Goal: Task Accomplishment & Management: Complete application form

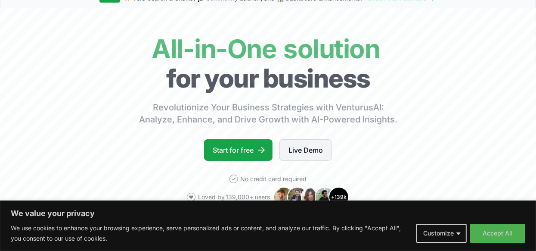
scroll to position [43, 0]
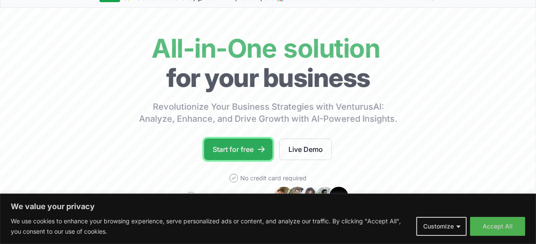
click at [268, 150] on link "Start for free" at bounding box center [238, 150] width 69 height 22
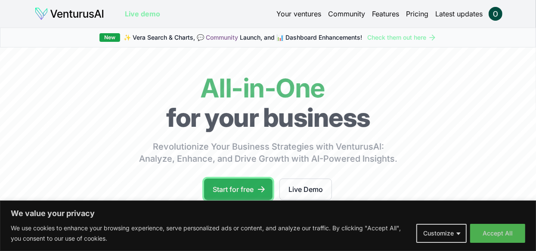
click at [256, 188] on link "Start for free" at bounding box center [238, 189] width 69 height 22
